Goal: Task Accomplishment & Management: Use online tool/utility

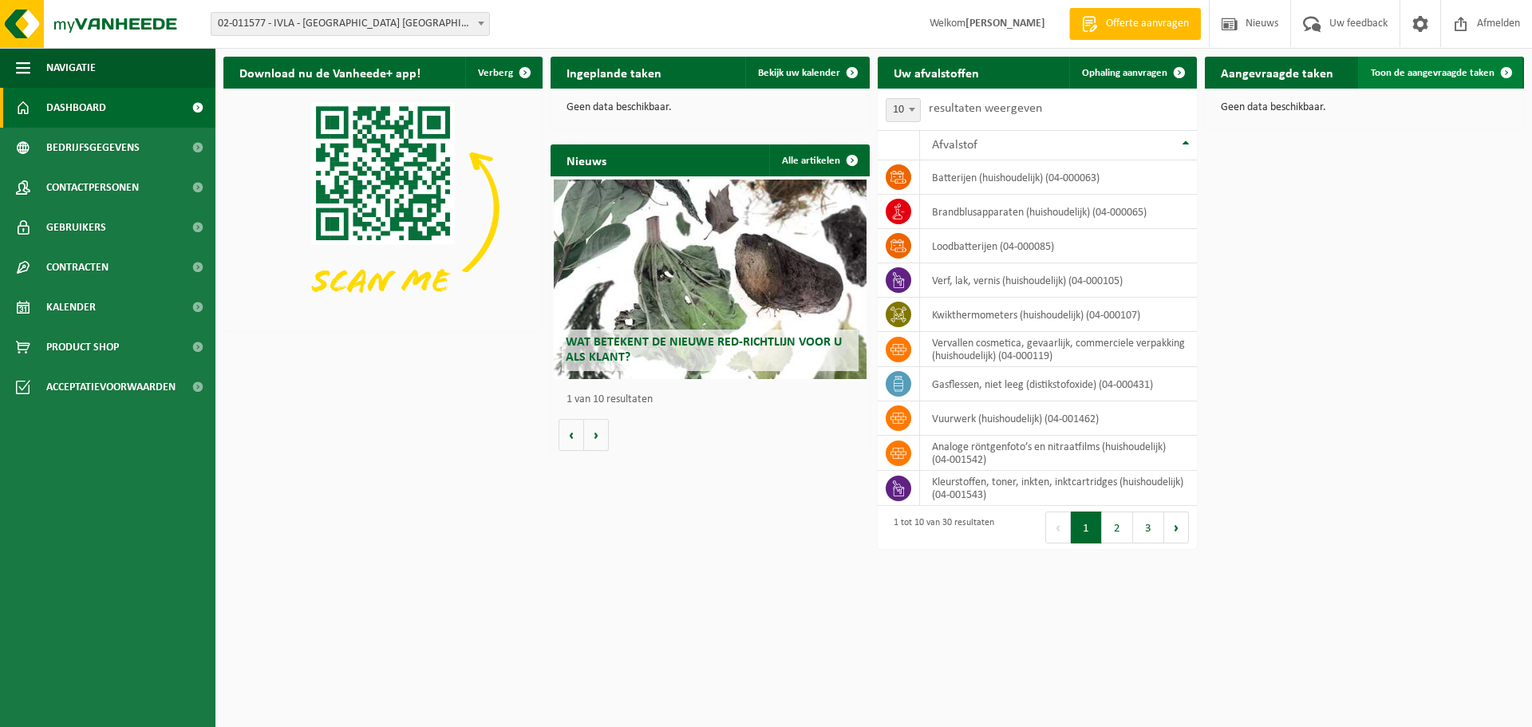
click at [1509, 69] on span at bounding box center [1506, 73] width 32 height 32
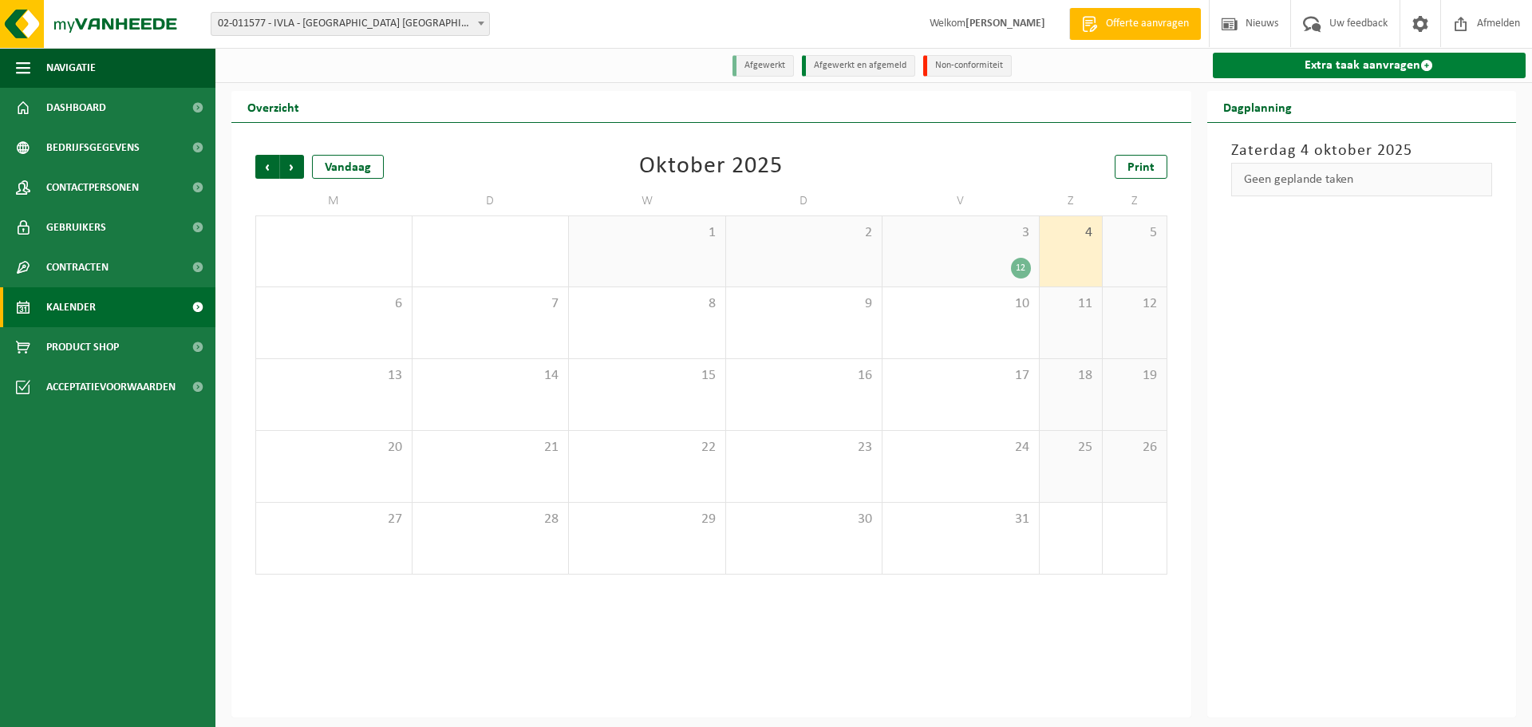
click at [1320, 62] on link "Extra taak aanvragen" at bounding box center [1370, 66] width 314 height 26
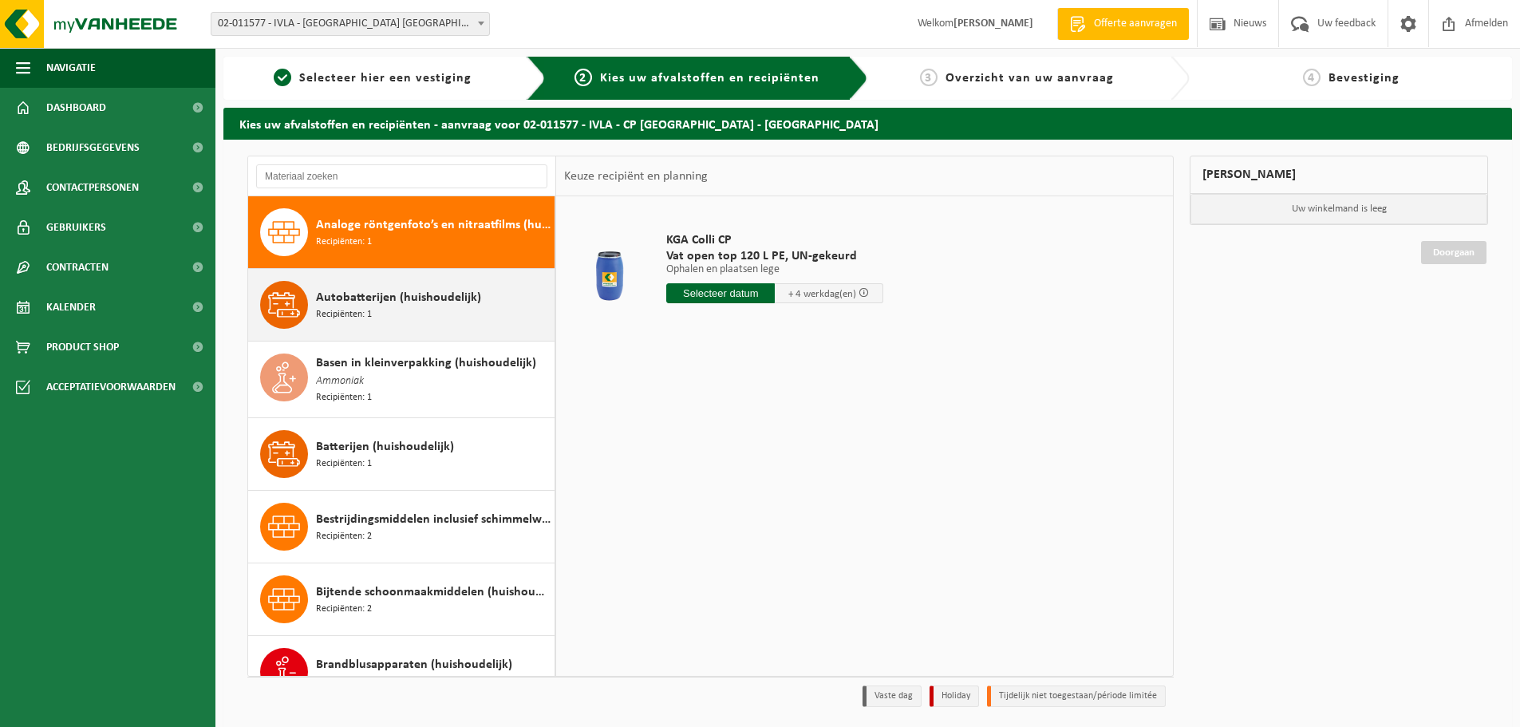
click at [343, 299] on span "Autobatterijen (huishoudelijk)" at bounding box center [398, 297] width 165 height 19
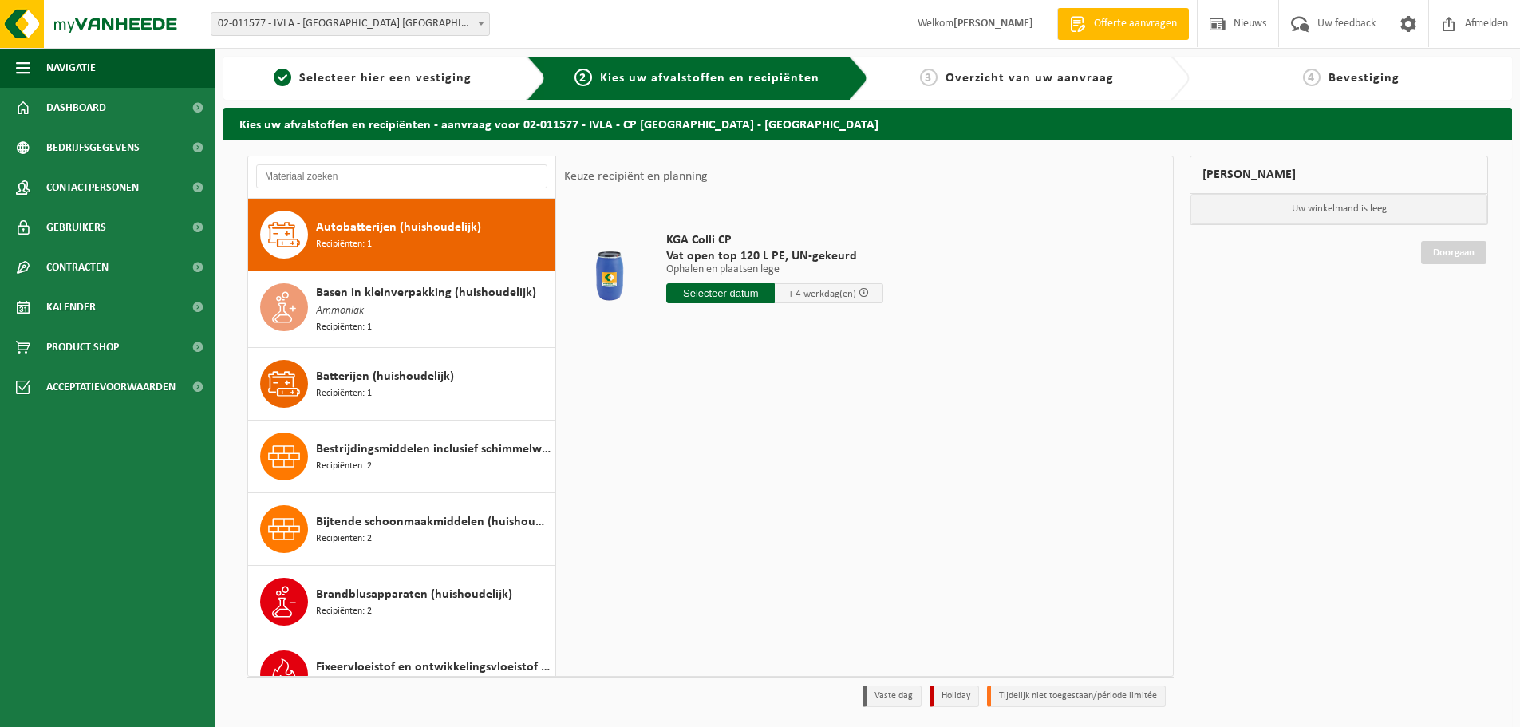
scroll to position [73, 0]
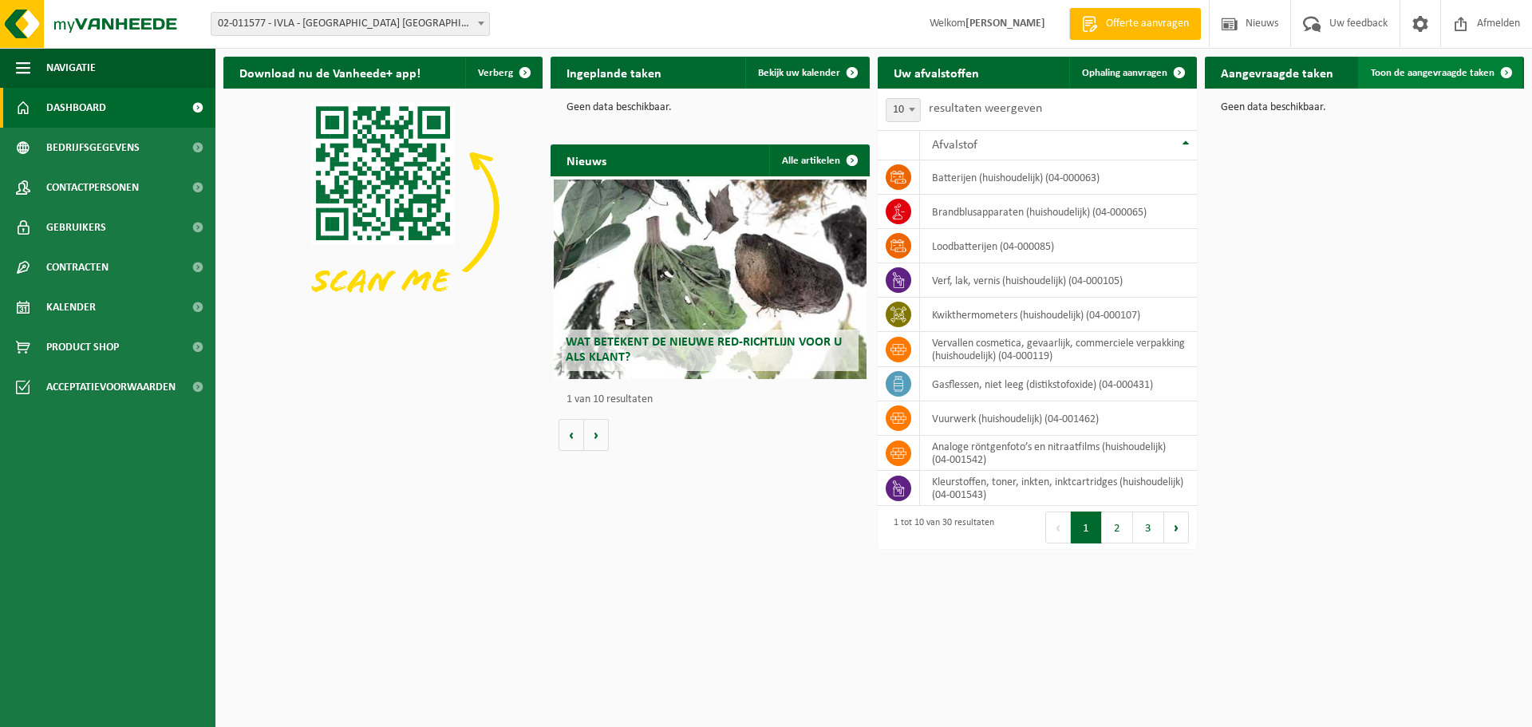
click at [1448, 75] on span "Toon de aangevraagde taken" at bounding box center [1433, 73] width 124 height 10
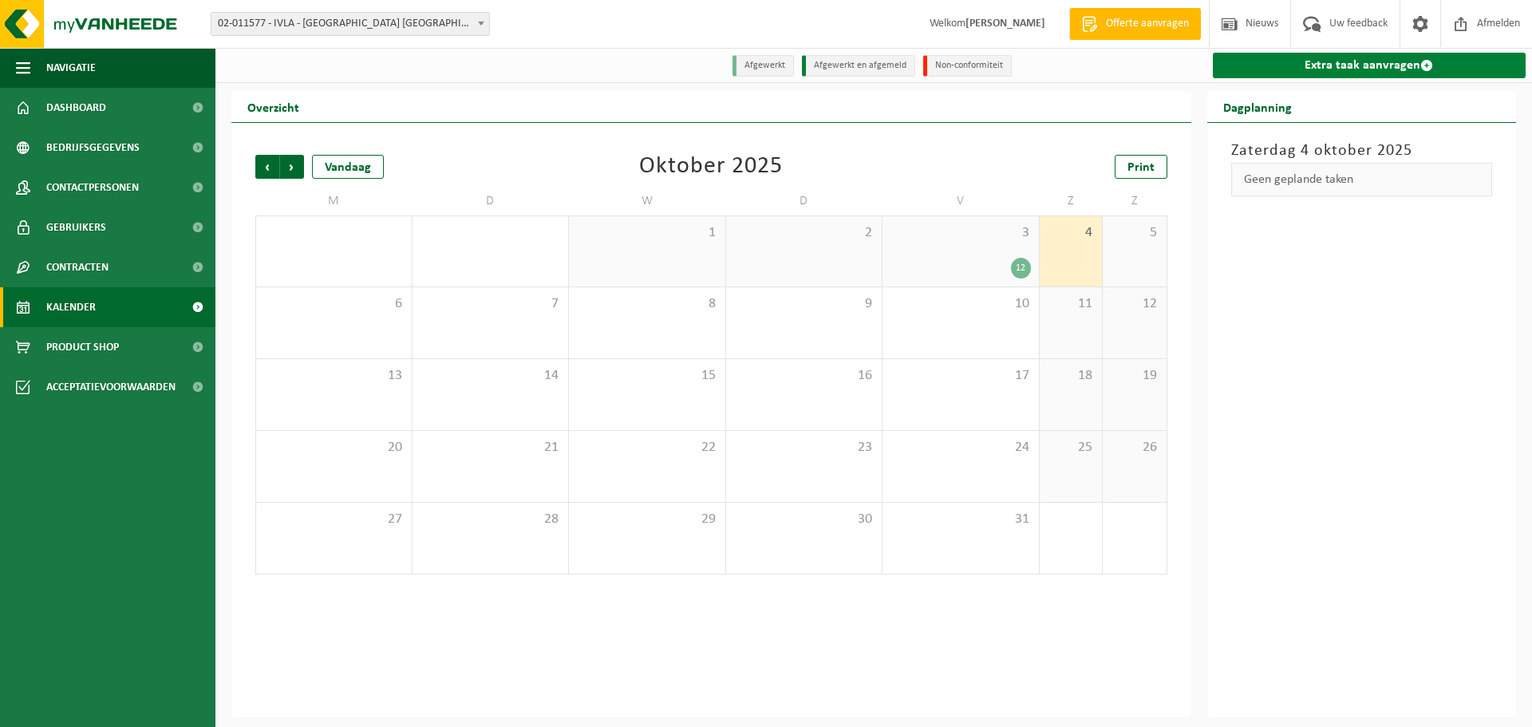
click at [1371, 58] on link "Extra taak aanvragen" at bounding box center [1370, 66] width 314 height 26
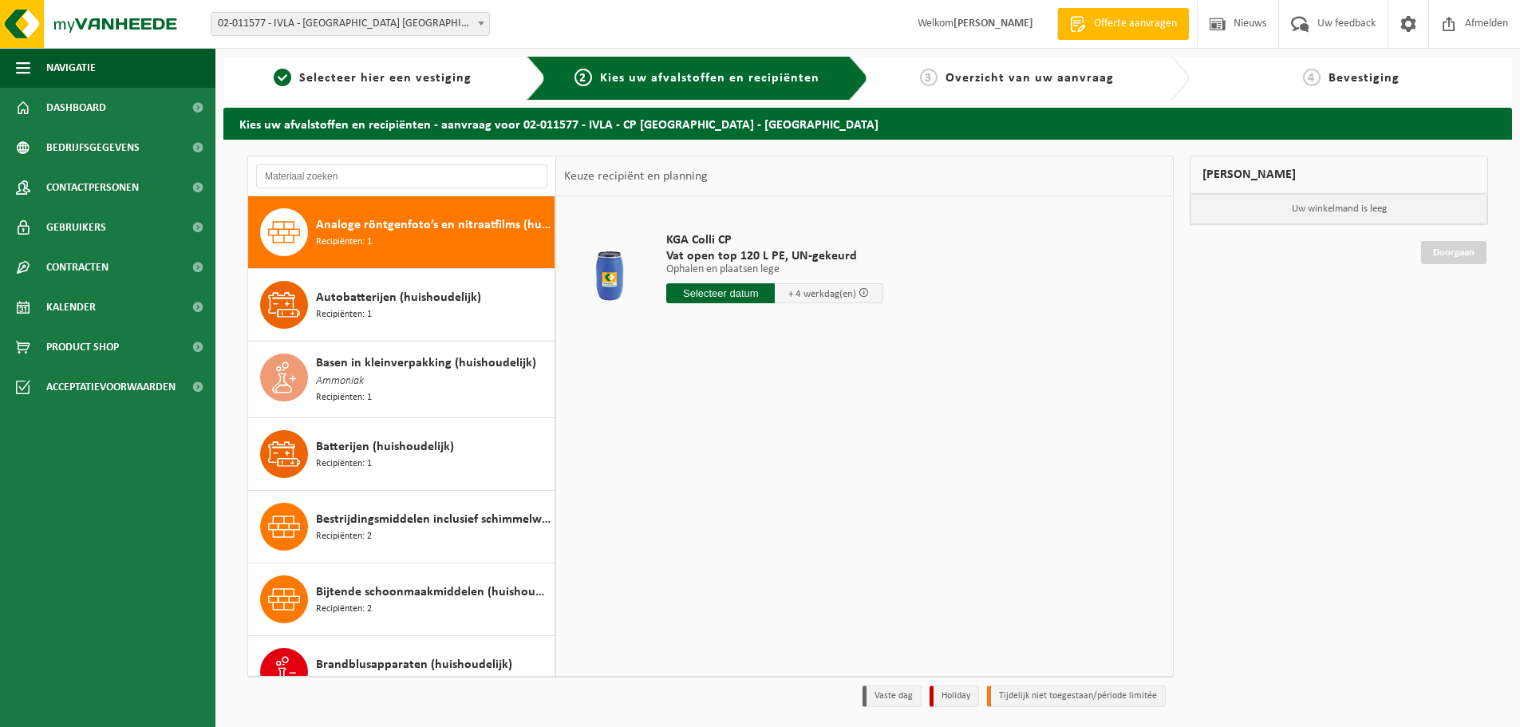
drag, startPoint x: 890, startPoint y: 251, endPoint x: 860, endPoint y: 249, distance: 29.6
click at [860, 249] on span "Vat open top 120 L PE, UN-gekeurd" at bounding box center [774, 256] width 217 height 16
